Goal: Transaction & Acquisition: Book appointment/travel/reservation

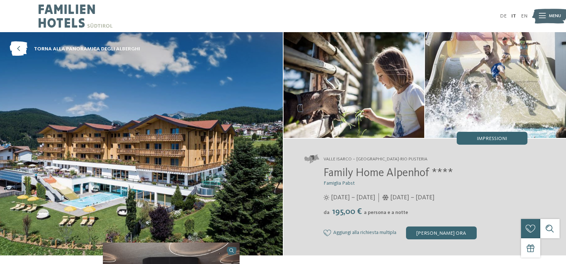
click at [554, 17] on span "Menu" at bounding box center [554, 16] width 12 height 6
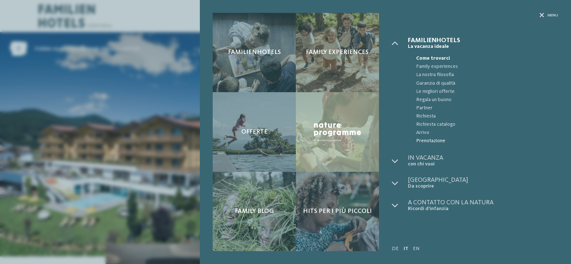
click at [424, 140] on span "Prenotazione" at bounding box center [487, 141] width 142 height 8
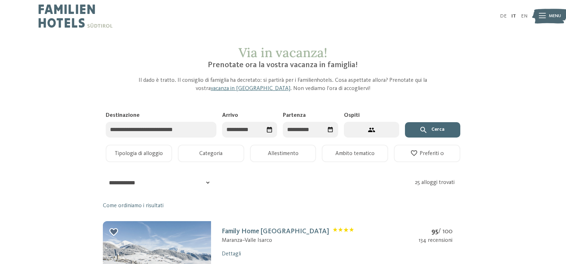
click at [268, 130] on icon "Seleziona data" at bounding box center [269, 129] width 7 height 7
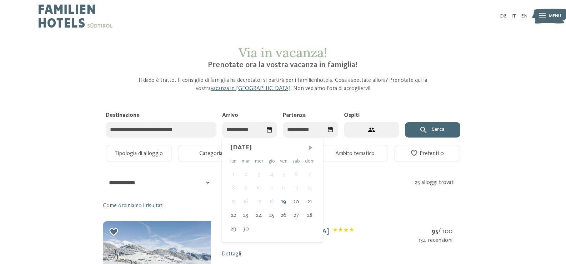
click at [310, 147] on span "Mese successivo" at bounding box center [310, 147] width 7 height 7
click at [310, 147] on span "Mese successivo" at bounding box center [311, 147] width 7 height 7
click at [310, 147] on span "Mese successivo" at bounding box center [310, 147] width 7 height 7
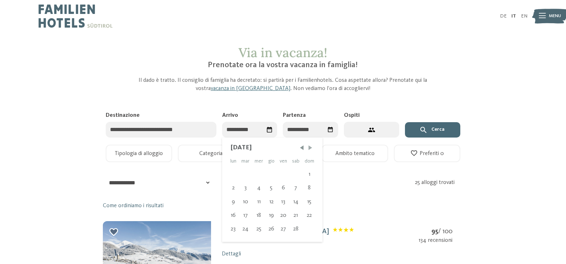
click at [310, 147] on span "Mese successivo" at bounding box center [310, 147] width 7 height 7
click at [310, 147] on span "Mese successivo" at bounding box center [311, 147] width 7 height 7
click at [310, 147] on span "Mese successivo" at bounding box center [310, 147] width 7 height 7
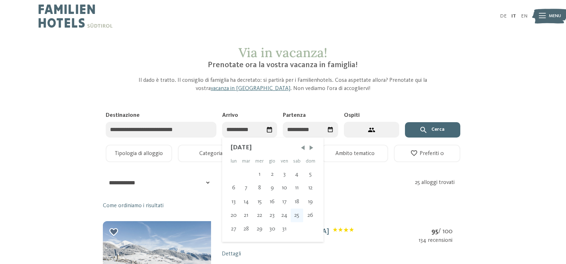
click at [295, 217] on div "25" at bounding box center [296, 215] width 12 height 14
type input "**********"
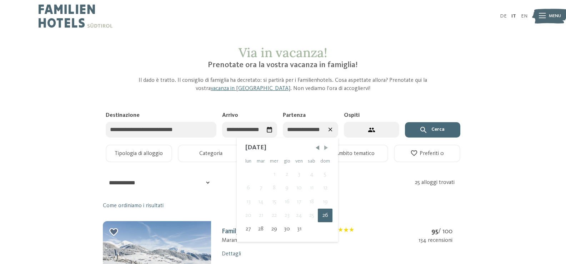
click at [326, 147] on span "Mese successivo" at bounding box center [325, 147] width 7 height 7
click at [313, 174] on div "1" at bounding box center [311, 174] width 12 height 14
type input "**********"
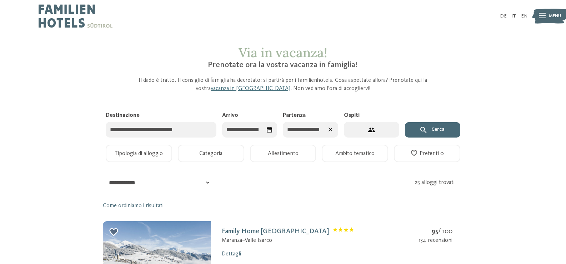
click at [359, 136] on button "2 ospiti – 1 camera" at bounding box center [371, 130] width 55 height 16
select select "*"
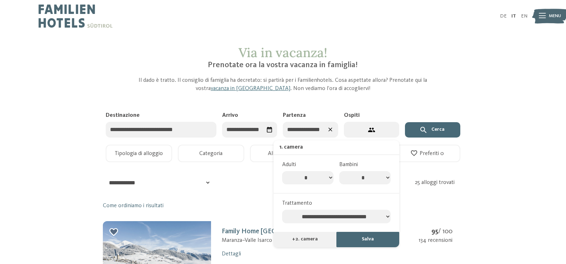
click at [382, 178] on select "* * * * * * * *" at bounding box center [364, 178] width 51 height 14
select select "*"
click at [339, 171] on select "* * * * * * * *" at bounding box center [364, 178] width 51 height 14
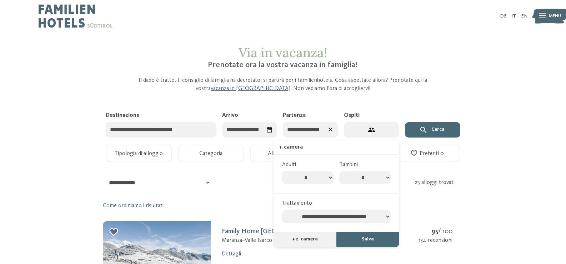
select select "*"
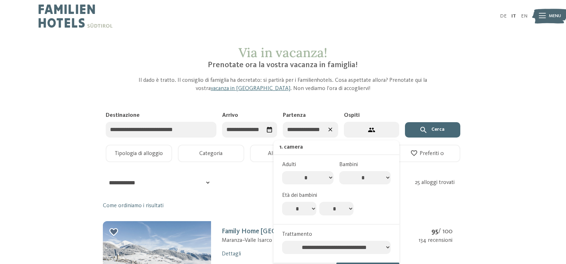
click at [309, 209] on select "* * * * * * * * * * ** ** ** ** ** ** ** **" at bounding box center [299, 209] width 34 height 14
select select "**"
click at [282, 202] on select "* * * * * * * * * * ** ** ** ** ** ** ** **" at bounding box center [299, 209] width 34 height 14
click at [342, 209] on select "* * * * * * * * * * ** ** ** ** ** ** ** **" at bounding box center [336, 209] width 34 height 14
select select "*"
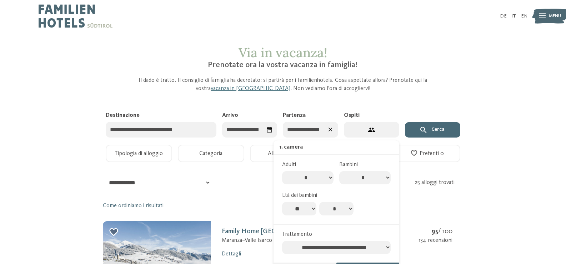
click at [319, 202] on select "* * * * * * * * * * ** ** ** ** ** ** ** **" at bounding box center [336, 209] width 34 height 14
click at [172, 148] on div "Tipologia di alloggio Tipologia di alloggio" at bounding box center [139, 153] width 72 height 17
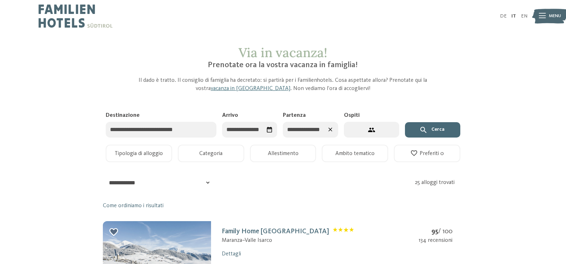
click at [165, 153] on button "Tipologia di alloggio" at bounding box center [139, 153] width 66 height 17
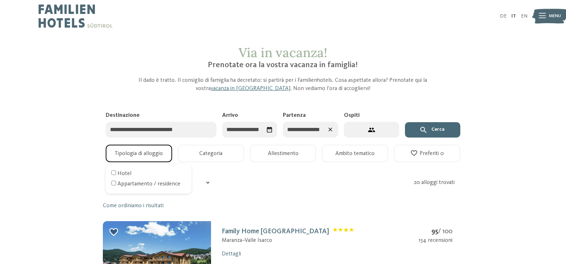
click at [223, 155] on button "Categoria" at bounding box center [211, 153] width 66 height 17
click at [303, 155] on button "Allestimento" at bounding box center [283, 153] width 66 height 17
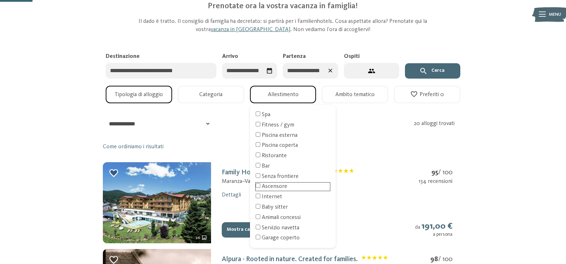
scroll to position [71, 0]
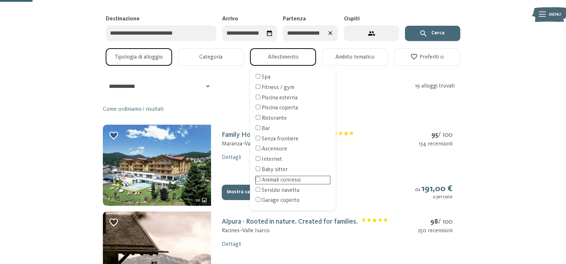
scroll to position [107, 0]
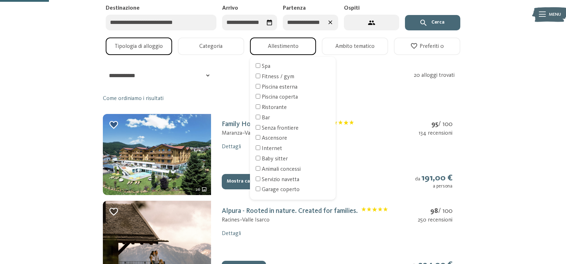
click at [378, 46] on button "Ambito tematico" at bounding box center [355, 45] width 66 height 17
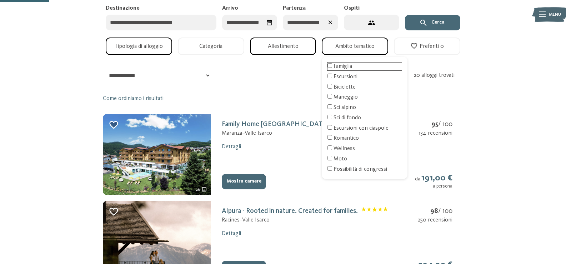
click at [346, 65] on div "Famiglia" at bounding box center [364, 66] width 74 height 8
click at [442, 22] on button "Cerca" at bounding box center [432, 23] width 55 height 16
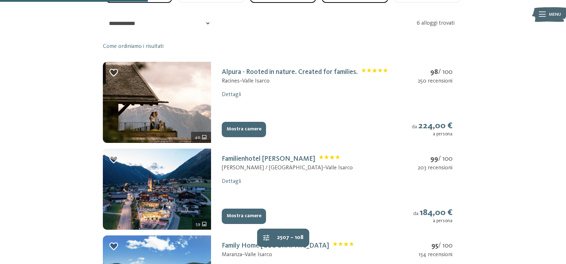
scroll to position [250, 0]
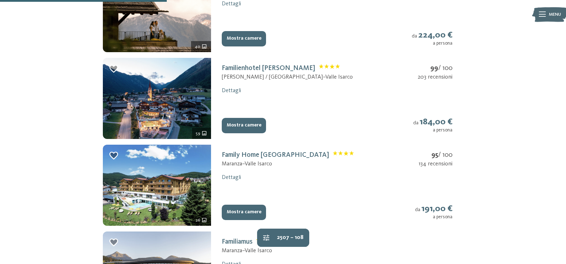
click at [238, 126] on button "Mostra camere" at bounding box center [244, 126] width 44 height 16
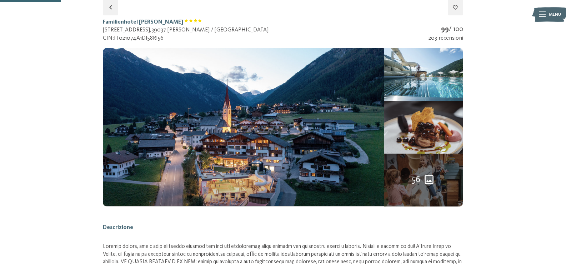
select select "**"
select select "*"
select select "**********"
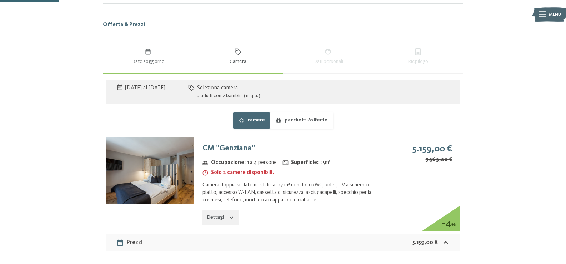
scroll to position [427, 0]
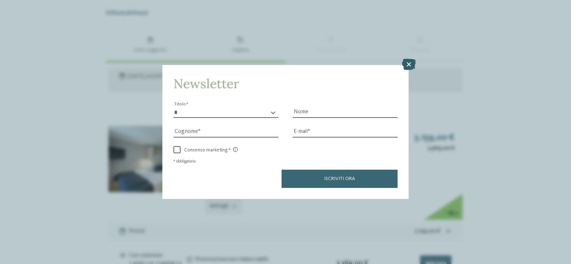
click at [411, 62] on icon at bounding box center [409, 64] width 14 height 11
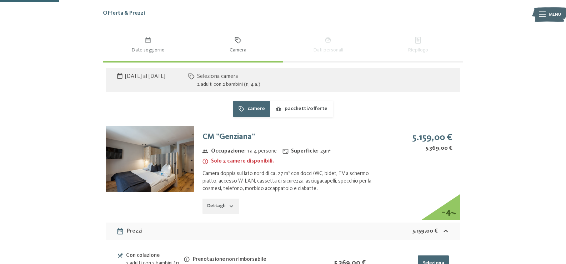
click at [305, 108] on button "pacchetti/offerte" at bounding box center [301, 109] width 62 height 16
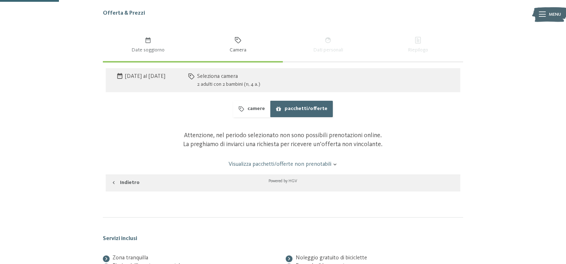
click at [260, 106] on button "camere" at bounding box center [251, 109] width 37 height 16
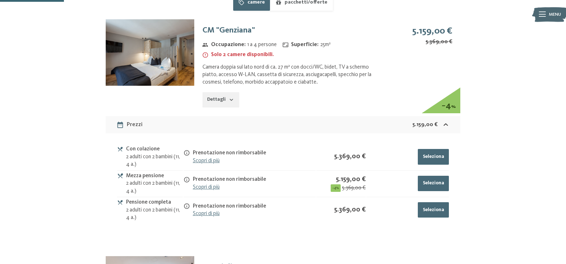
scroll to position [534, 0]
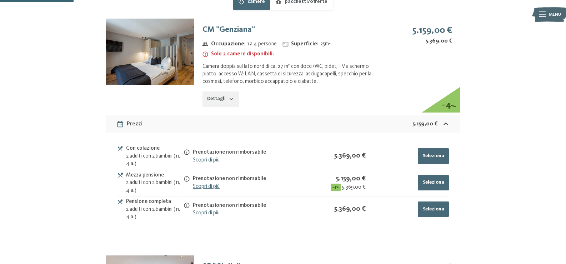
click at [217, 161] on link "Scopri di più" at bounding box center [206, 160] width 27 height 6
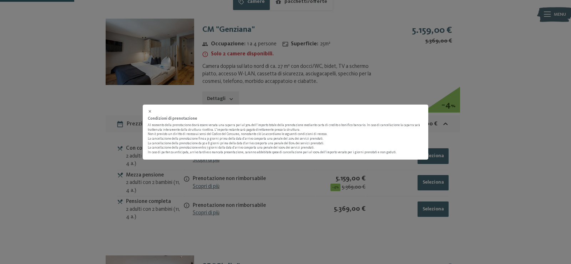
click at [150, 113] on icon at bounding box center [150, 111] width 5 height 5
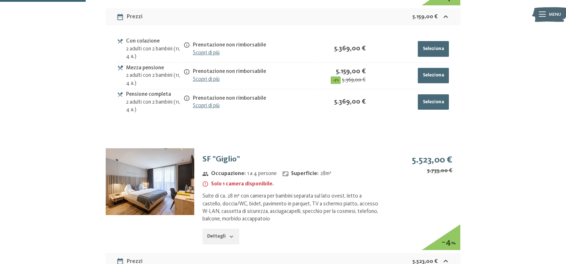
scroll to position [391, 0]
